Goal: Information Seeking & Learning: Find specific page/section

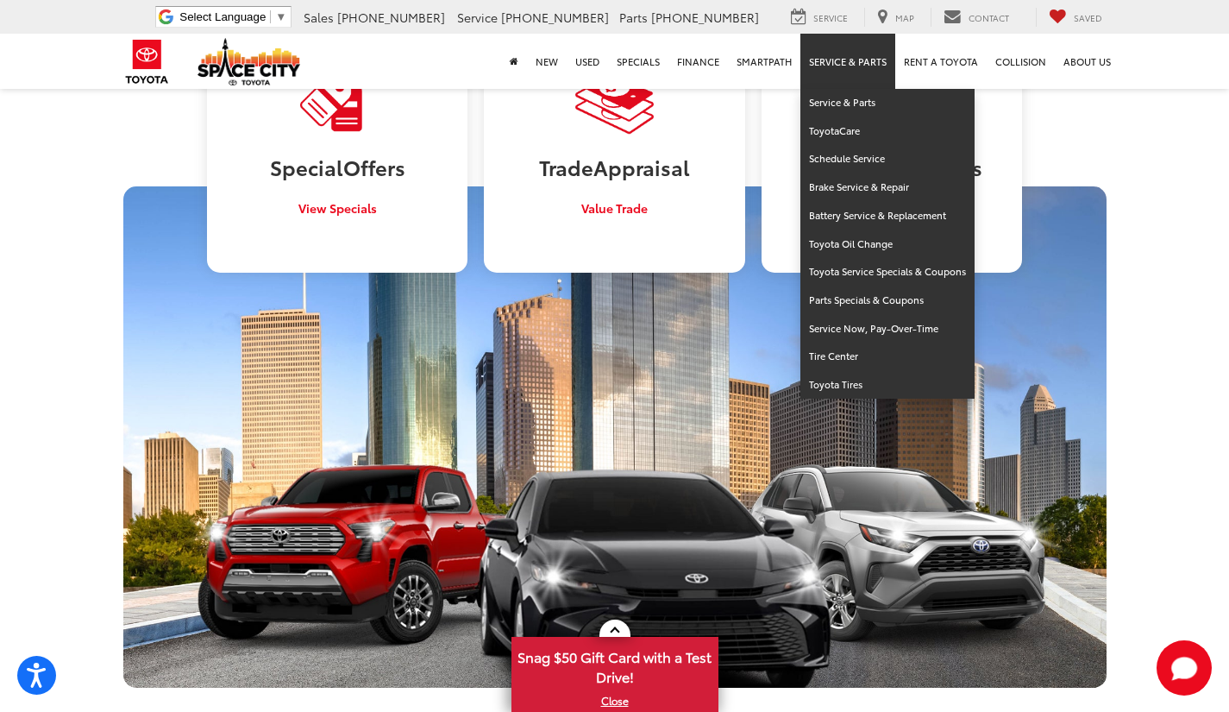
scroll to position [1552, 0]
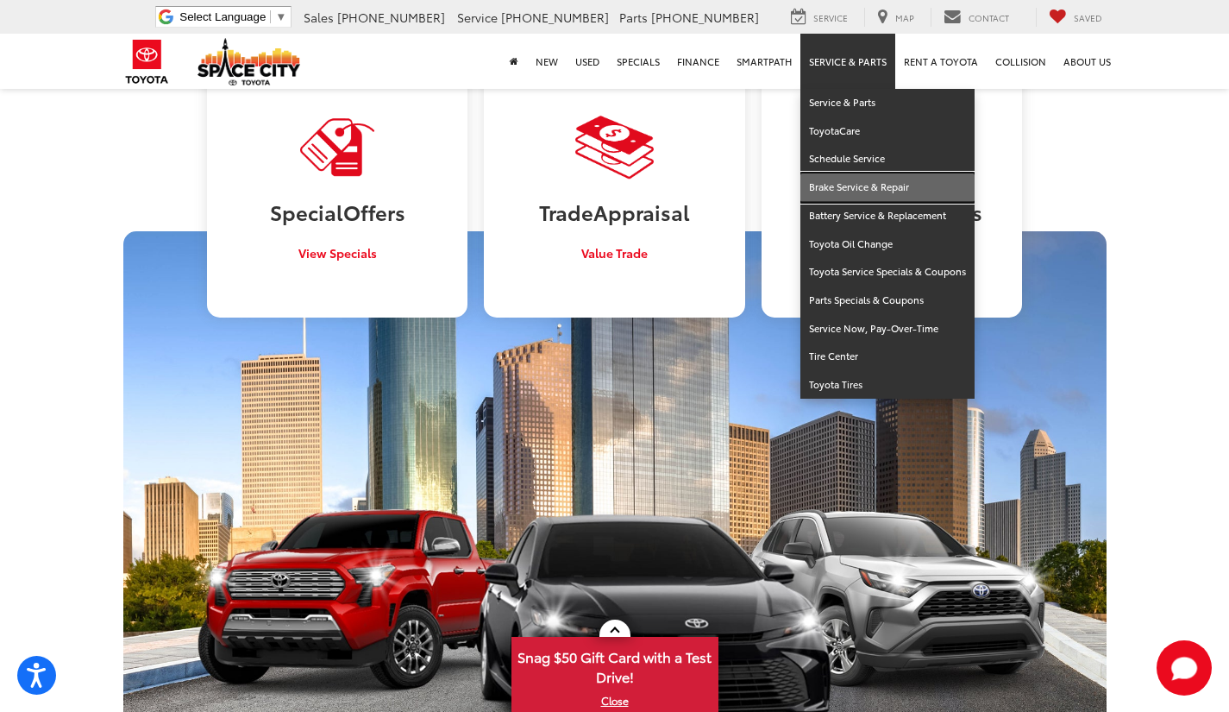
click at [843, 187] on link "Brake Service & Repair" at bounding box center [887, 187] width 174 height 28
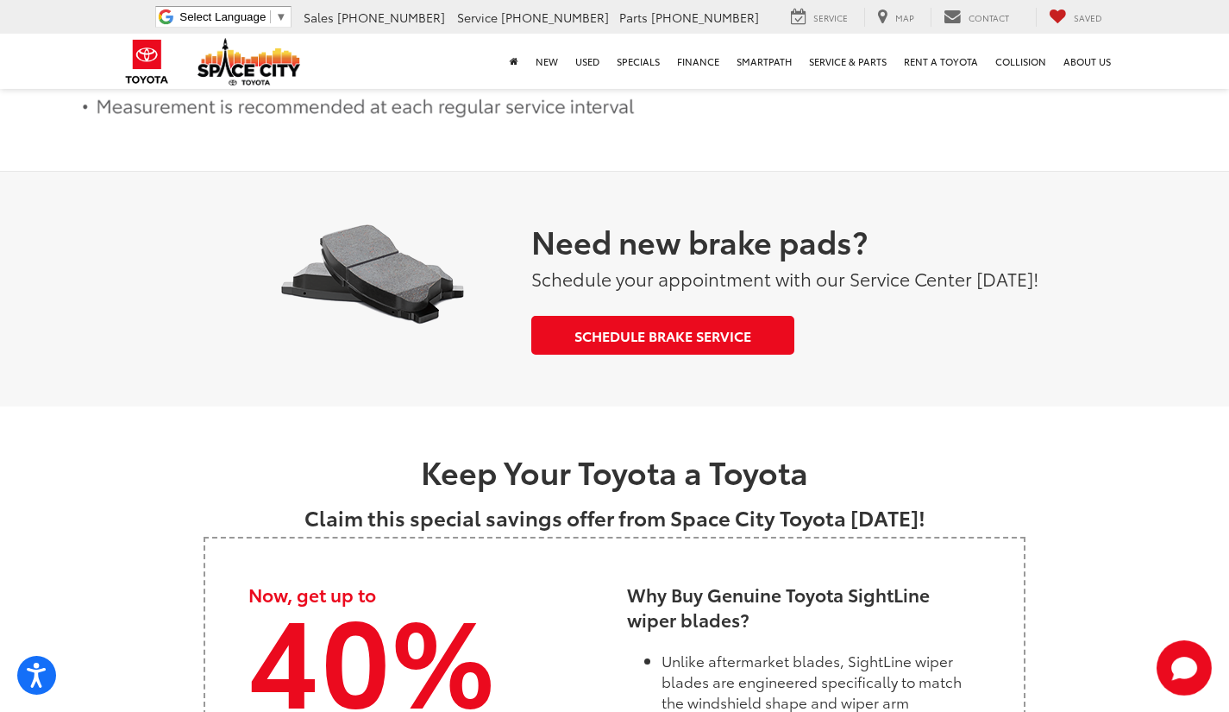
scroll to position [1897, 0]
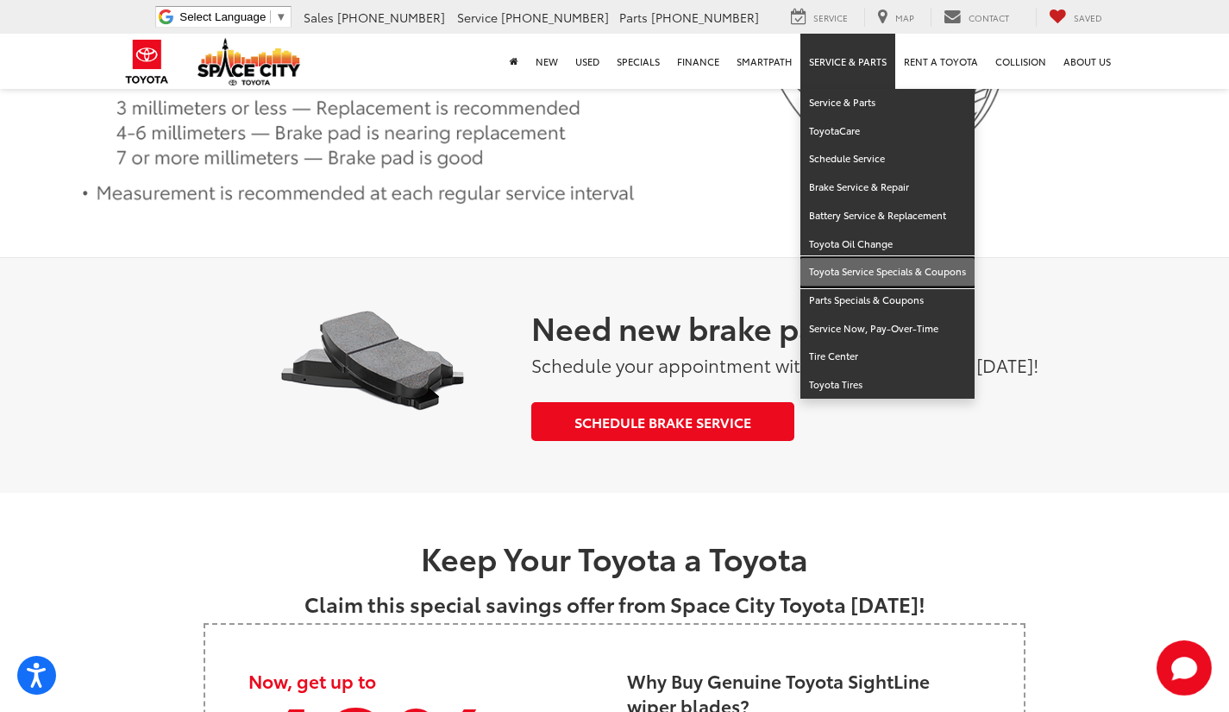
click at [856, 267] on link "Toyota Service Specials & Coupons" at bounding box center [887, 272] width 174 height 28
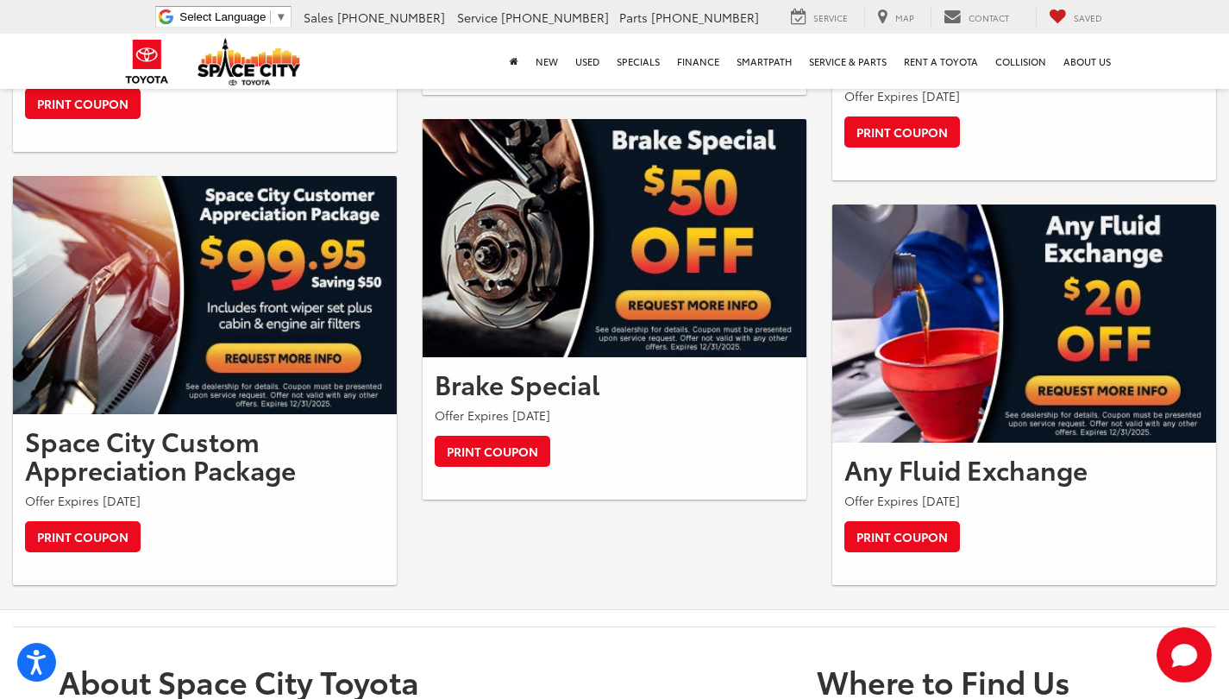
scroll to position [1466, 0]
